Goal: Transaction & Acquisition: Purchase product/service

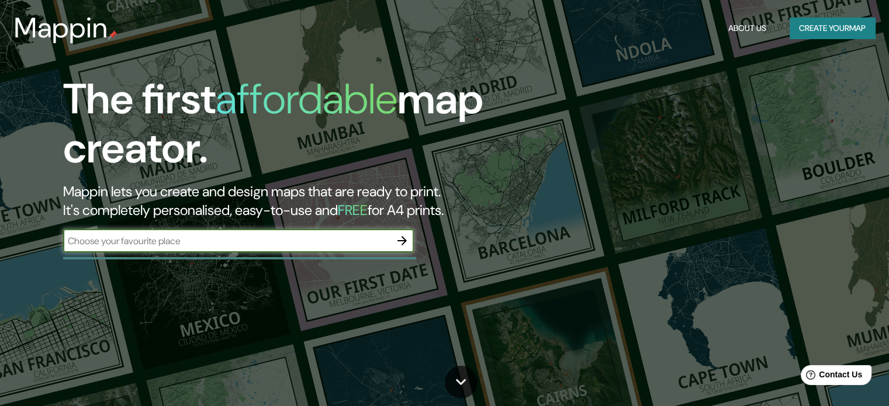
click at [820, 23] on button "Create your map" at bounding box center [831, 29] width 85 height 22
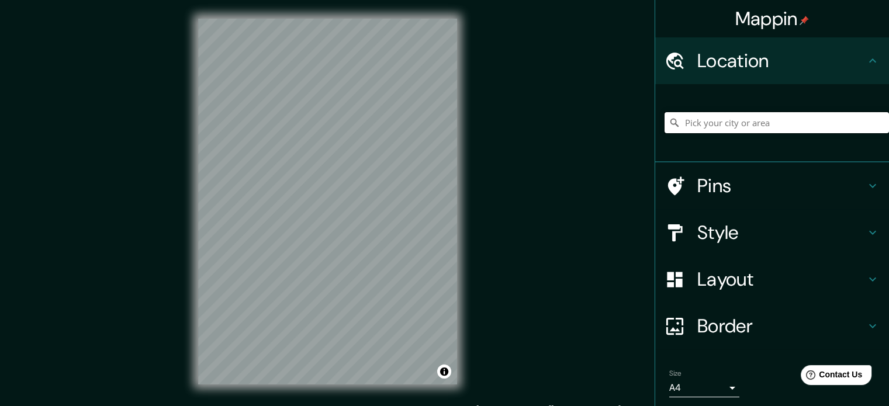
click at [743, 122] on input "Pick your city or area" at bounding box center [776, 122] width 224 height 21
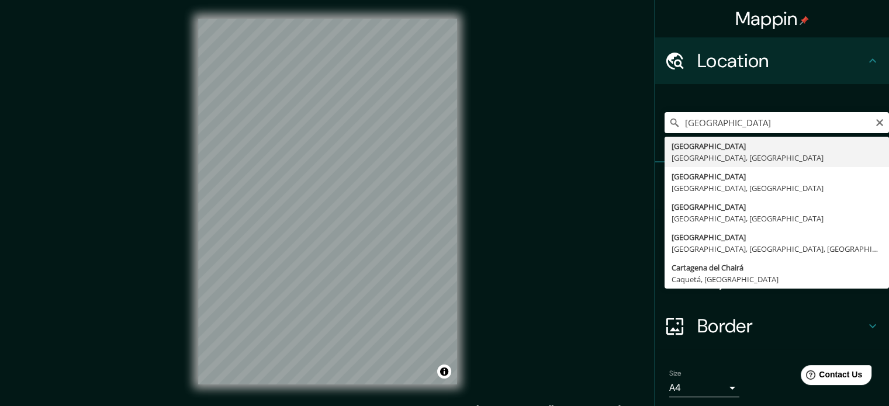
type input "[GEOGRAPHIC_DATA], [GEOGRAPHIC_DATA], [GEOGRAPHIC_DATA]"
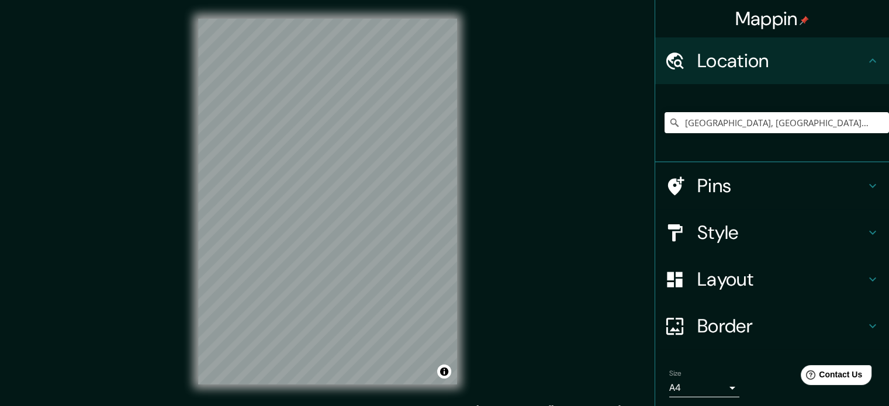
click at [482, 136] on div "Mappin Location [GEOGRAPHIC_DATA], [GEOGRAPHIC_DATA], [GEOGRAPHIC_DATA] Pins St…" at bounding box center [444, 211] width 889 height 422
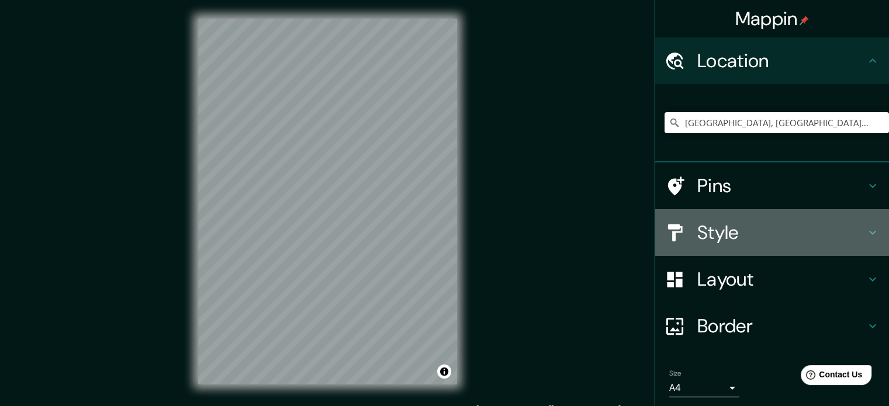
click at [736, 231] on h4 "Style" at bounding box center [781, 232] width 168 height 23
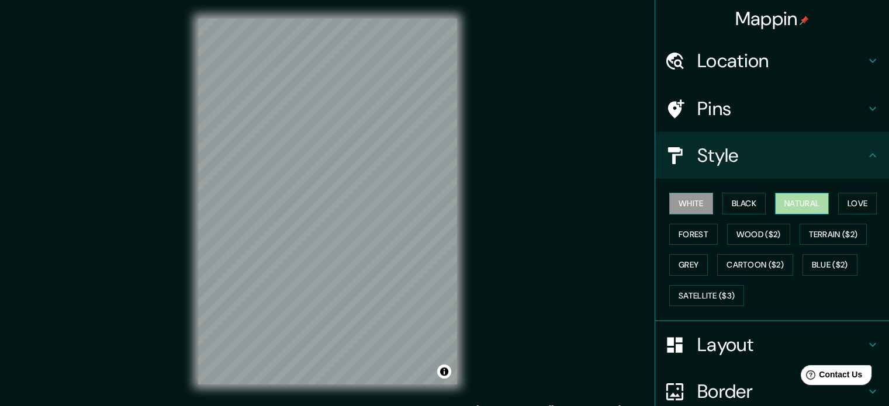
click at [788, 206] on button "Natural" at bounding box center [802, 204] width 54 height 22
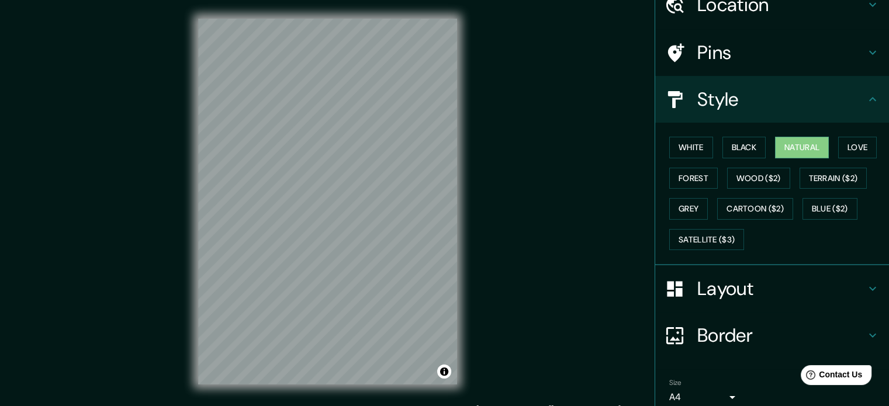
scroll to position [58, 0]
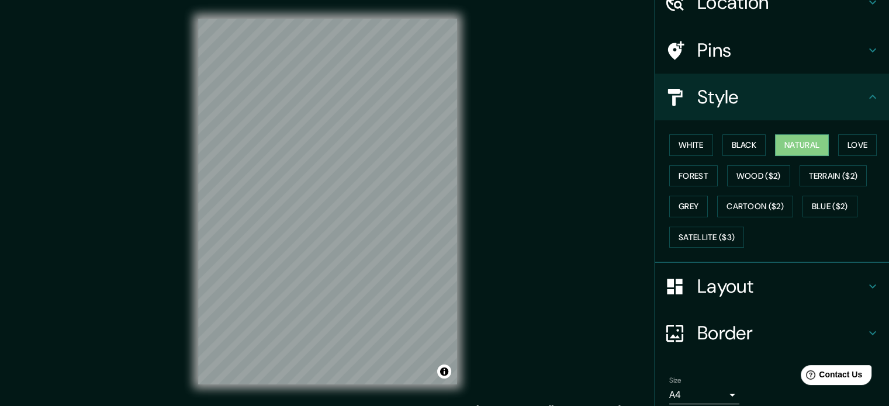
click at [738, 331] on h4 "Border" at bounding box center [781, 332] width 168 height 23
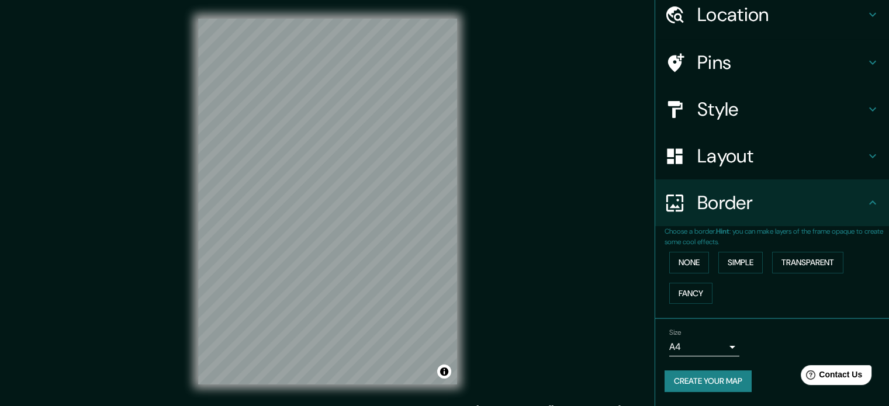
scroll to position [44, 0]
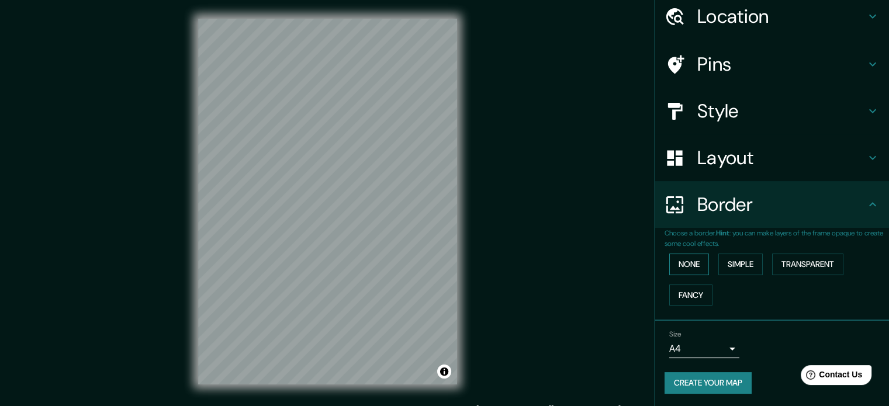
click at [689, 266] on button "None" at bounding box center [689, 265] width 40 height 22
click at [718, 266] on button "Simple" at bounding box center [740, 265] width 44 height 22
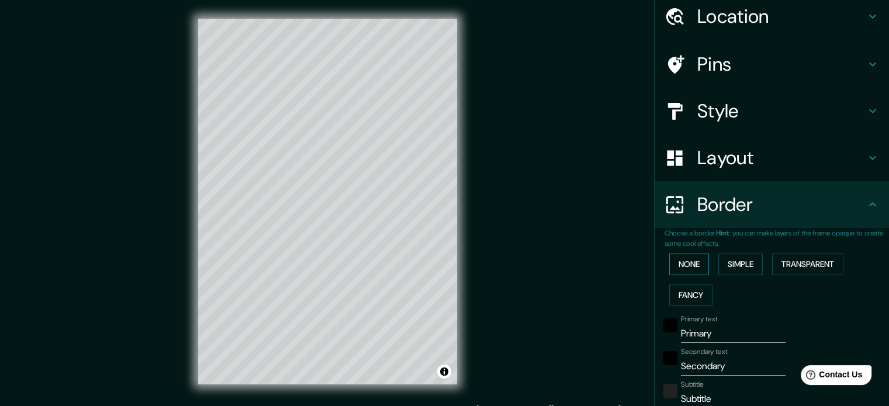
click at [694, 266] on button "None" at bounding box center [689, 265] width 40 height 22
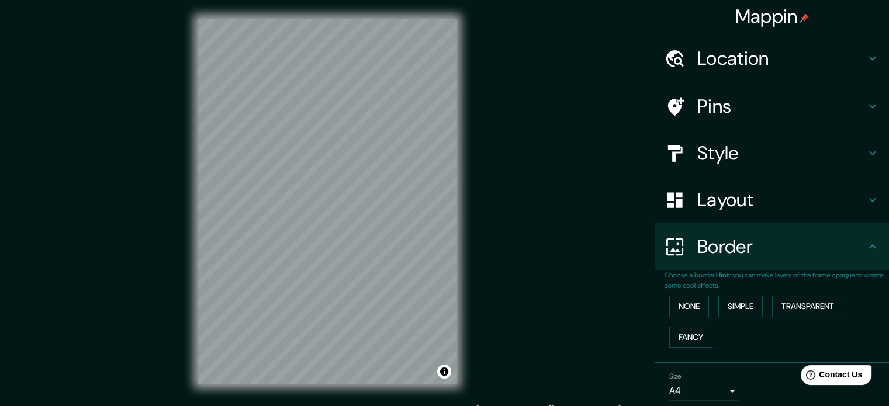
scroll to position [0, 0]
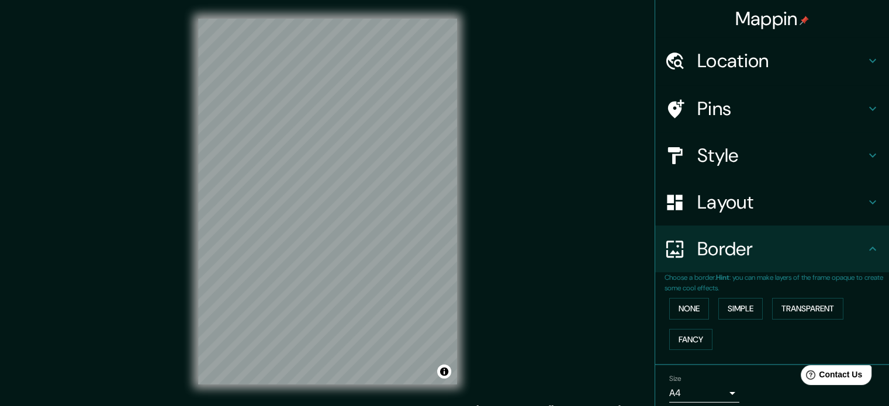
click at [730, 208] on h4 "Layout" at bounding box center [781, 202] width 168 height 23
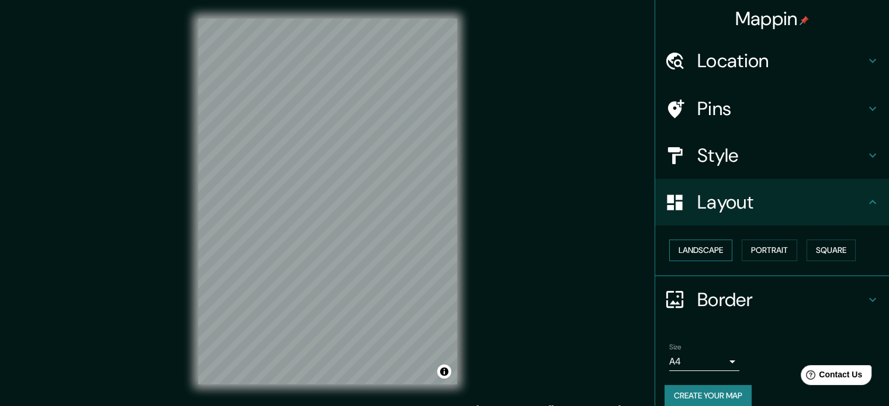
click at [719, 244] on button "Landscape" at bounding box center [700, 251] width 63 height 22
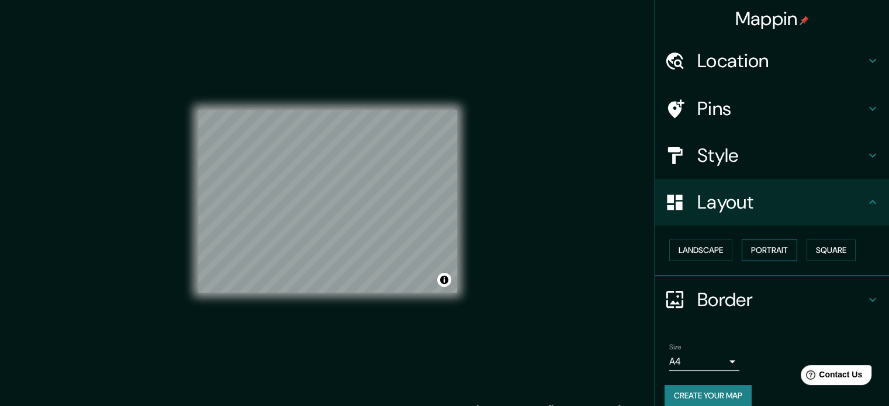
click at [742, 250] on button "Portrait" at bounding box center [770, 251] width 56 height 22
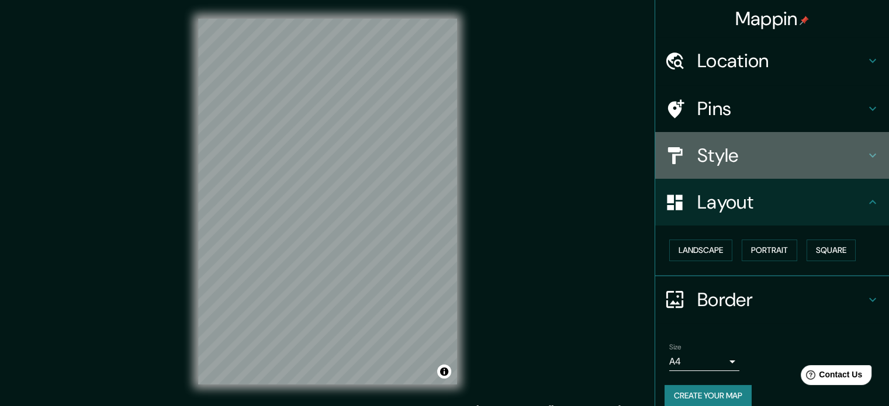
click at [718, 164] on h4 "Style" at bounding box center [781, 155] width 168 height 23
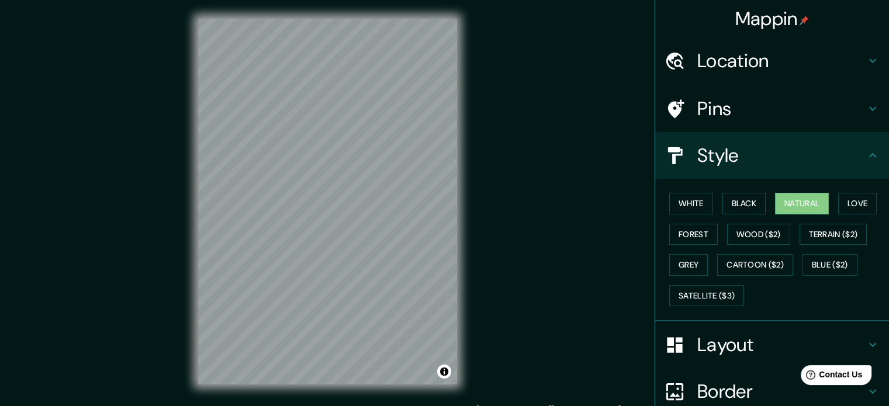
click at [716, 116] on h4 "Pins" at bounding box center [781, 108] width 168 height 23
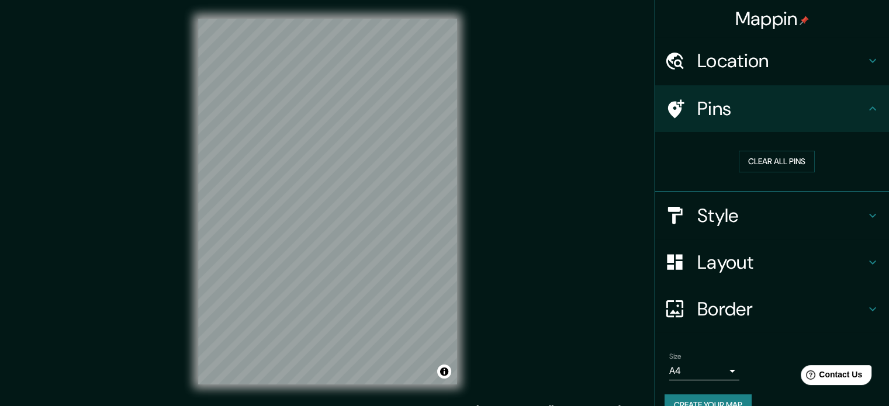
click at [720, 70] on h4 "Location" at bounding box center [781, 60] width 168 height 23
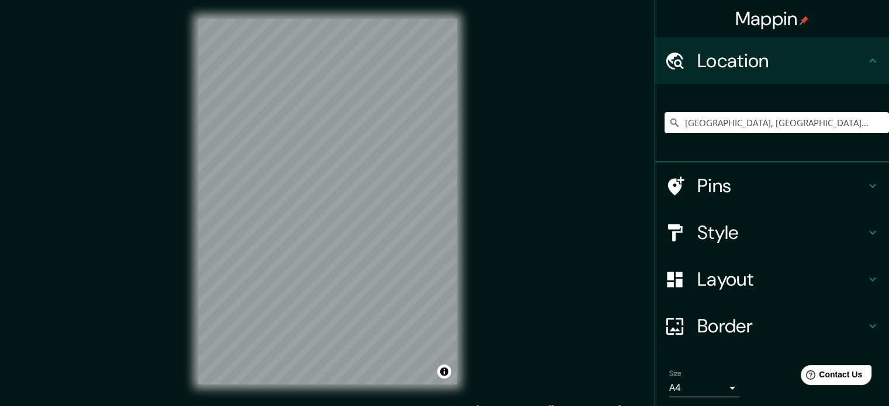
click at [725, 178] on h4 "Pins" at bounding box center [781, 185] width 168 height 23
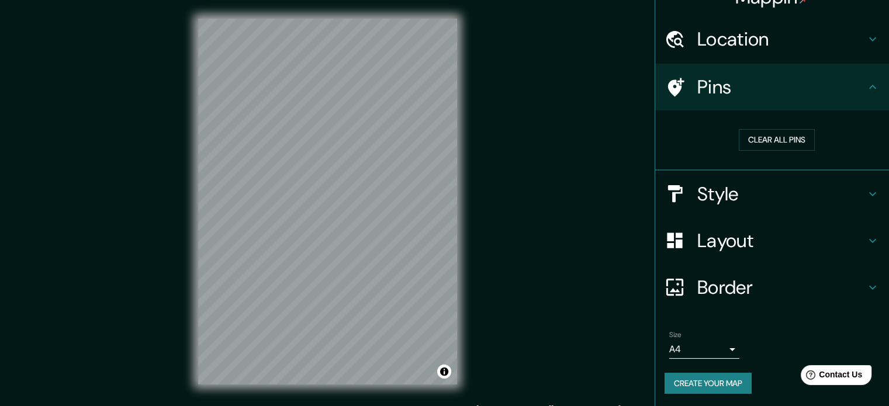
scroll to position [22, 0]
click at [726, 348] on body "Mappin Location [GEOGRAPHIC_DATA], [GEOGRAPHIC_DATA], [GEOGRAPHIC_DATA] Pins Cl…" at bounding box center [444, 203] width 889 height 406
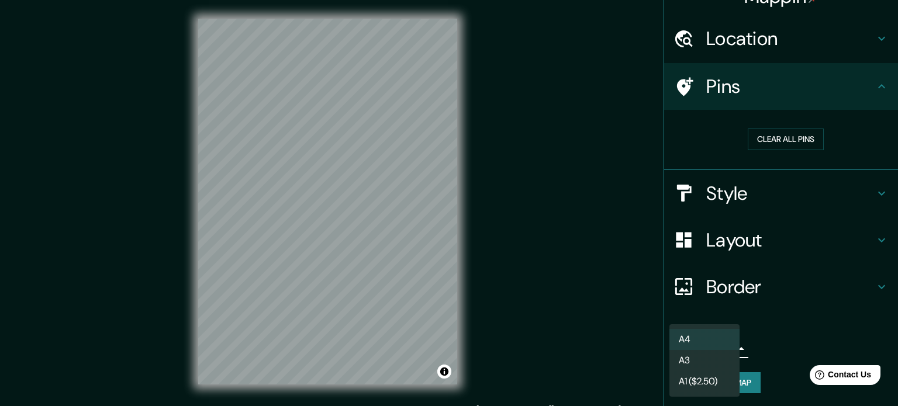
click at [753, 338] on div at bounding box center [449, 203] width 898 height 406
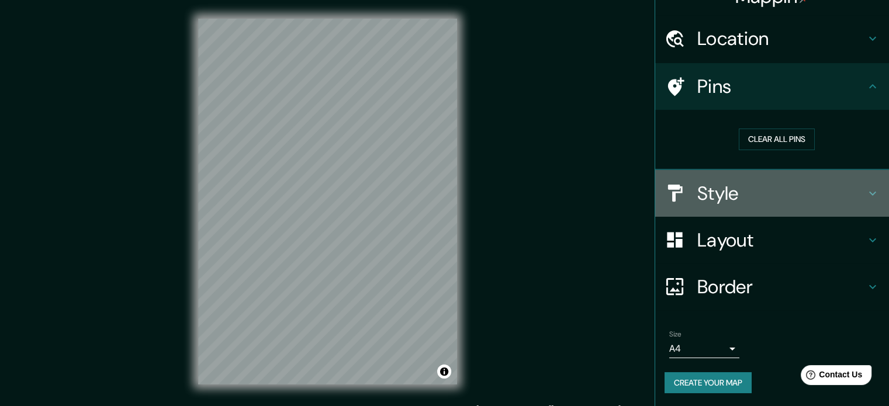
click at [740, 193] on h4 "Style" at bounding box center [781, 193] width 168 height 23
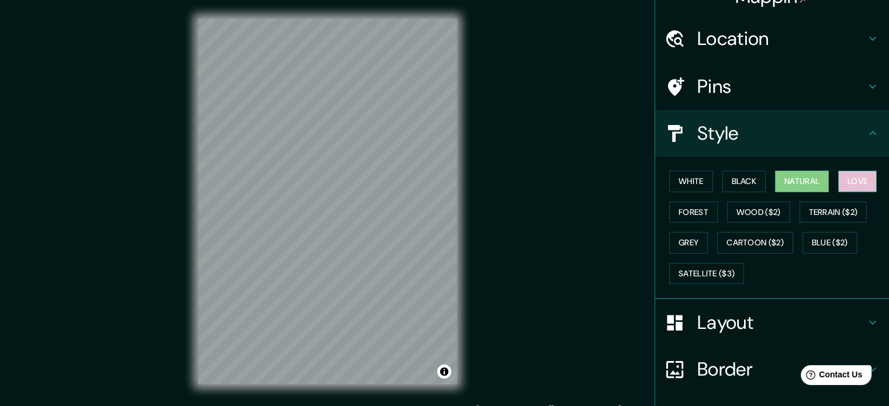
click at [848, 179] on button "Love" at bounding box center [857, 182] width 39 height 22
click at [696, 212] on button "Forest" at bounding box center [693, 213] width 49 height 22
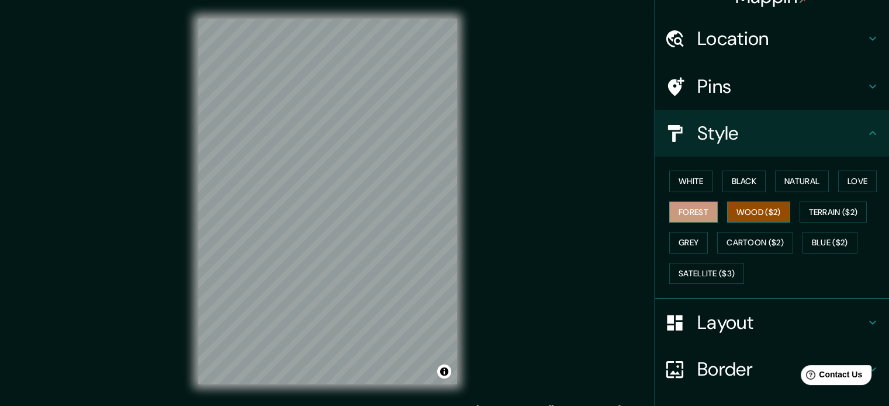
click at [743, 213] on button "Wood ($2)" at bounding box center [758, 213] width 63 height 22
click at [824, 215] on button "Terrain ($2)" at bounding box center [833, 213] width 68 height 22
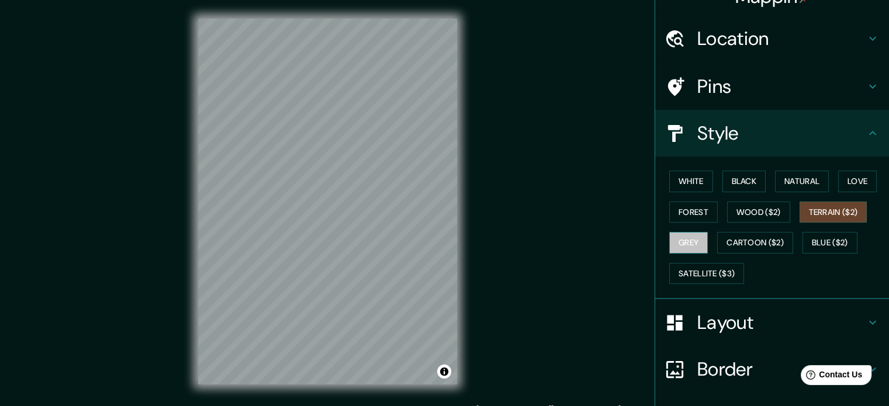
click at [688, 243] on button "Grey" at bounding box center [688, 243] width 39 height 22
click at [729, 179] on button "Black" at bounding box center [744, 182] width 44 height 22
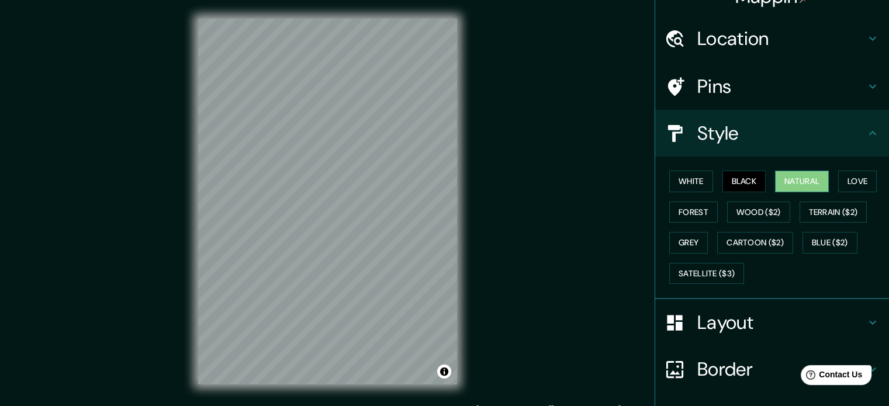
click at [783, 182] on button "Natural" at bounding box center [802, 182] width 54 height 22
